Goal: Navigation & Orientation: Go to known website

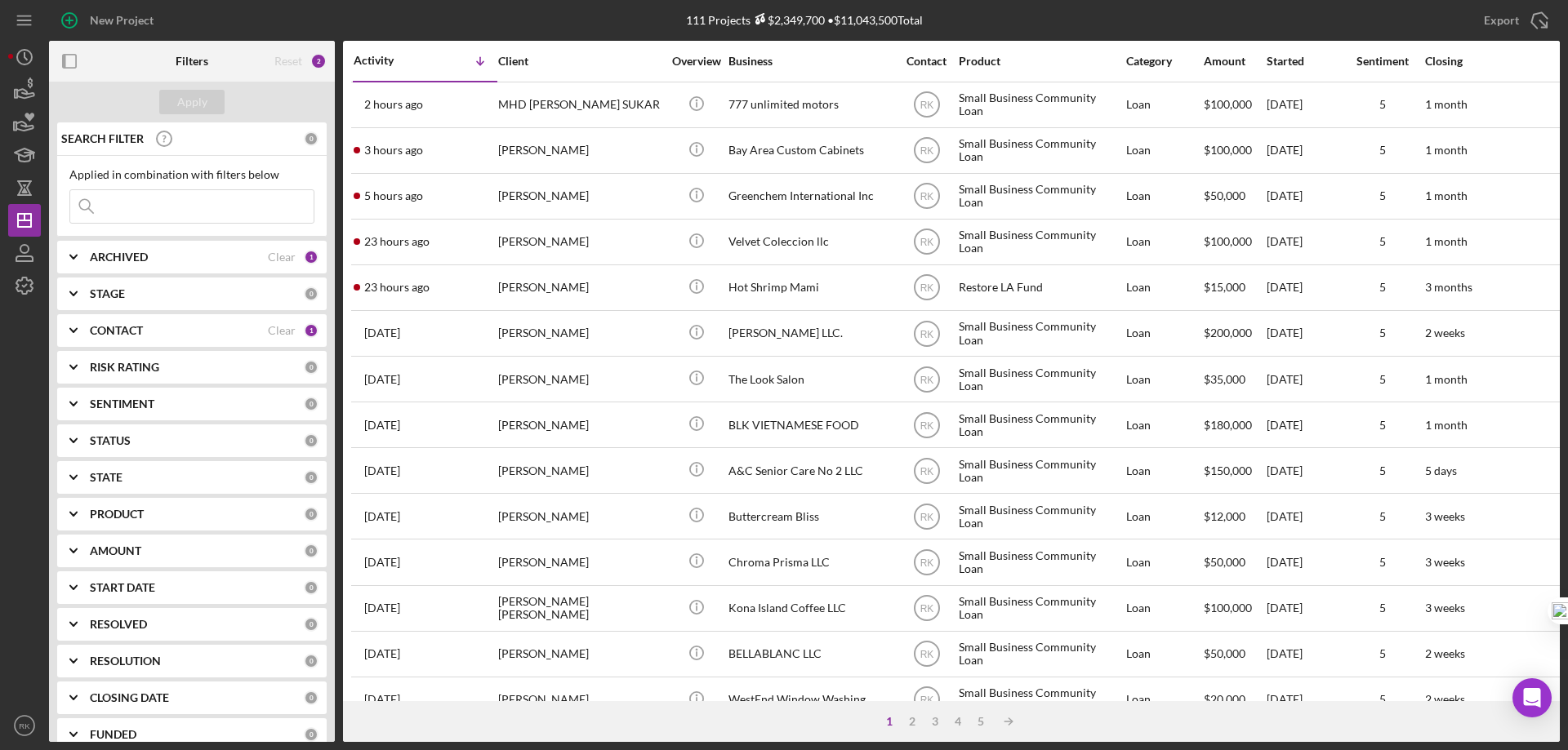
drag, startPoint x: 69, startPoint y: 60, endPoint x: 69, endPoint y: 81, distance: 21.0
click at [69, 60] on icon "button" at bounding box center [69, 61] width 36 height 36
